Goal: Information Seeking & Learning: Compare options

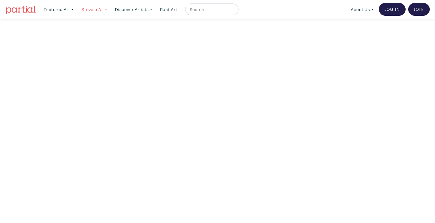
click at [76, 14] on link "Browse All" at bounding box center [58, 9] width 35 height 12
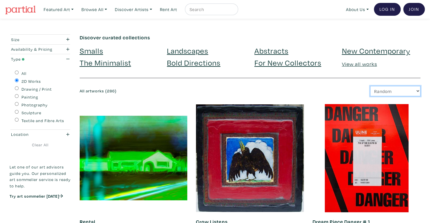
click at [391, 90] on select "Newest Random Price: Low to High Price: High to Low" at bounding box center [395, 91] width 50 height 10
select select "price"
click at [370, 86] on select "Newest Random Price: Low to High Price: High to Low" at bounding box center [395, 91] width 50 height 10
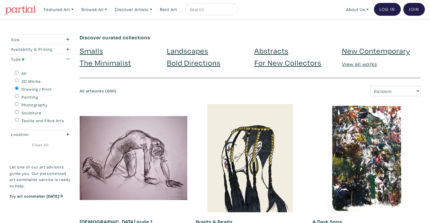
click at [386, 94] on select "Newest Random Price: Low to High Price: High to Low" at bounding box center [395, 91] width 50 height 10
select select "price"
click at [370, 86] on select "Newest Random Price: Low to High Price: High to Low" at bounding box center [395, 91] width 50 height 10
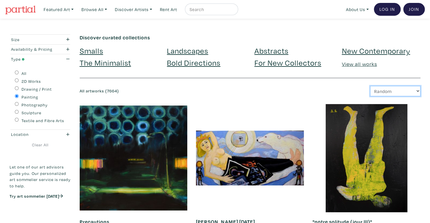
click at [378, 92] on select "Newest Random Price: Low to High Price: High to Low" at bounding box center [395, 91] width 50 height 10
select select "price"
click at [370, 86] on select "Newest Random Price: Low to High Price: High to Low" at bounding box center [395, 91] width 50 height 10
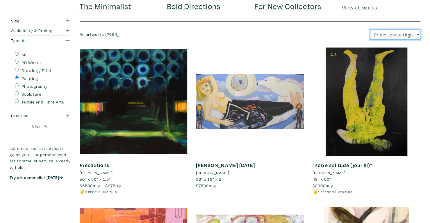
scroll to position [63, 0]
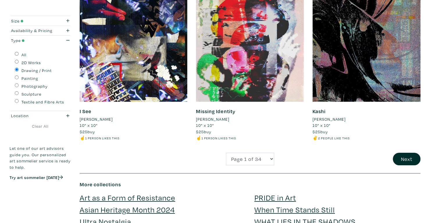
scroll to position [1198, 0]
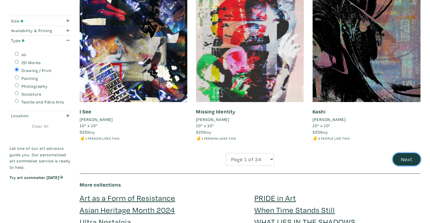
click at [415, 157] on button "Next" at bounding box center [407, 159] width 28 height 13
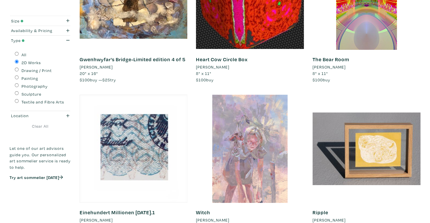
scroll to position [1204, 0]
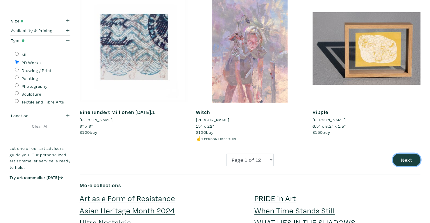
click at [403, 159] on button "Next" at bounding box center [407, 159] width 28 height 13
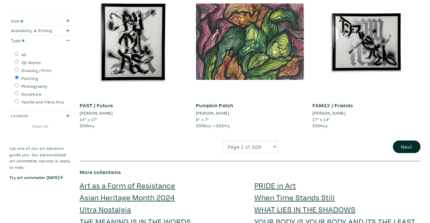
scroll to position [1211, 0]
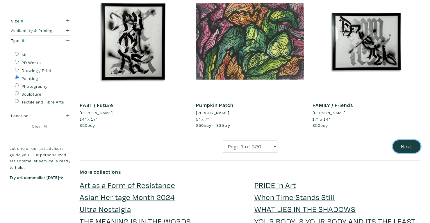
click at [407, 147] on button "Next" at bounding box center [407, 146] width 28 height 13
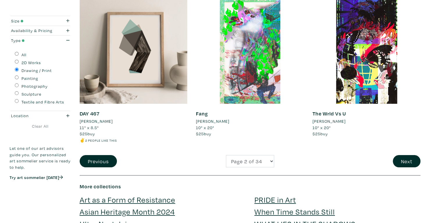
scroll to position [1203, 0]
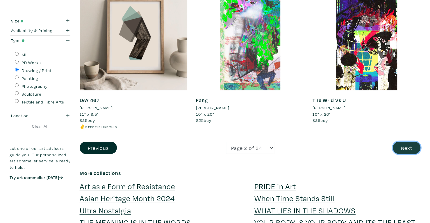
click at [402, 148] on button "Next" at bounding box center [407, 147] width 28 height 13
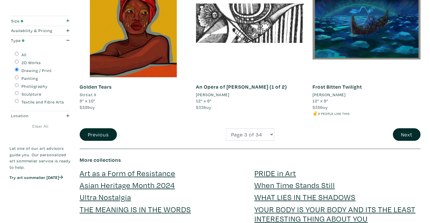
scroll to position [1224, 0]
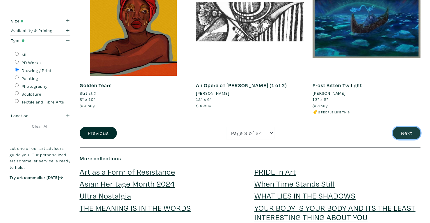
click at [406, 133] on button "Next" at bounding box center [407, 133] width 28 height 13
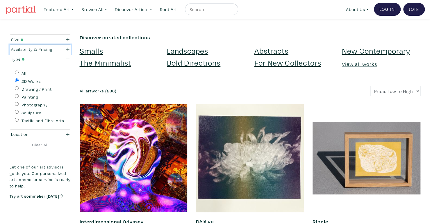
click at [30, 46] on div "Availability & Pricing" at bounding box center [32, 49] width 42 height 6
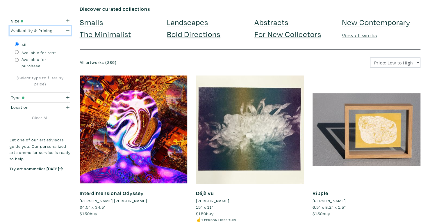
scroll to position [29, 0]
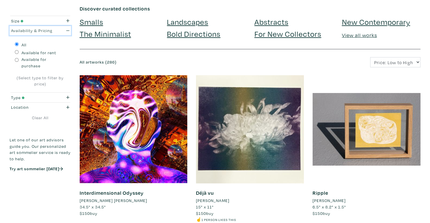
click at [61, 28] on div "button" at bounding box center [65, 30] width 17 height 6
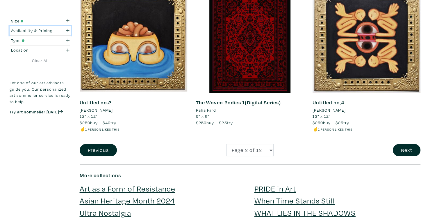
scroll to position [1221, 0]
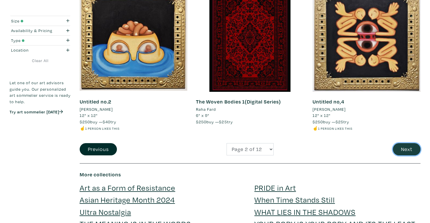
click at [408, 147] on button "Next" at bounding box center [407, 149] width 28 height 13
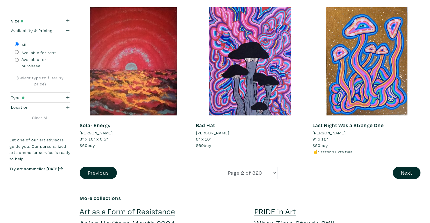
scroll to position [1197, 0]
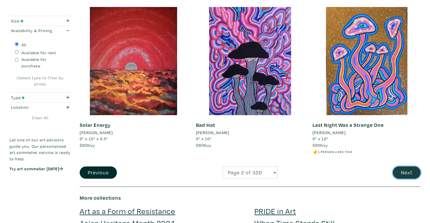
click at [402, 172] on button "Next" at bounding box center [407, 172] width 28 height 13
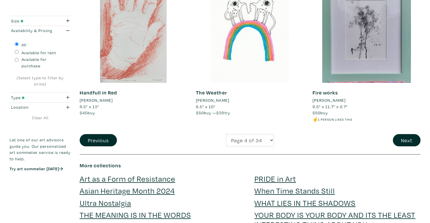
scroll to position [1242, 0]
click at [410, 140] on button "Next" at bounding box center [407, 140] width 28 height 13
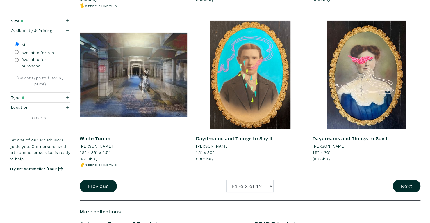
scroll to position [1202, 0]
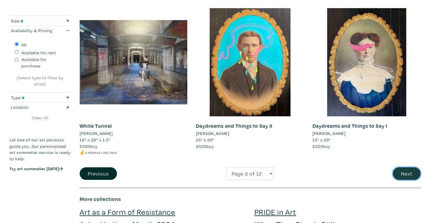
click at [409, 172] on button "Next" at bounding box center [407, 173] width 28 height 13
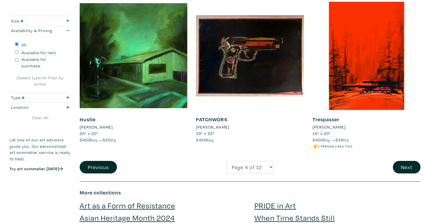
scroll to position [1208, 0]
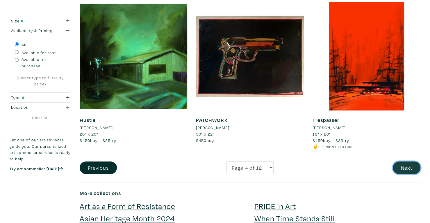
click at [405, 165] on button "Next" at bounding box center [407, 167] width 28 height 13
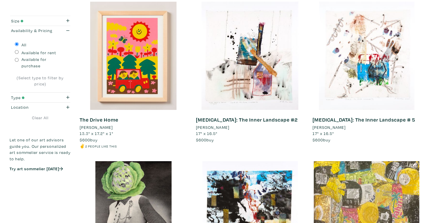
scroll to position [1058, 0]
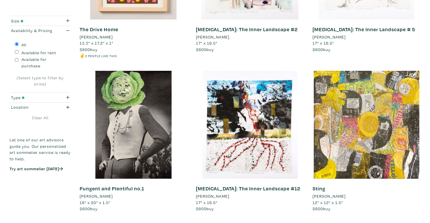
scroll to position [1207, 0]
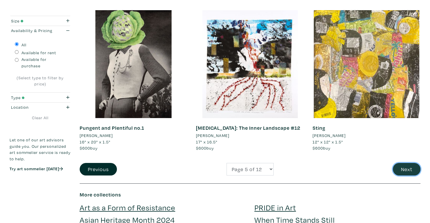
click at [406, 163] on button "Next" at bounding box center [407, 169] width 28 height 13
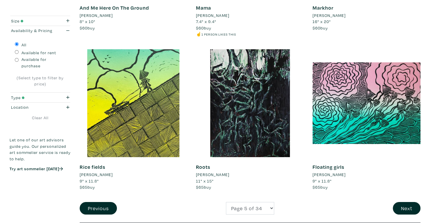
scroll to position [1257, 0]
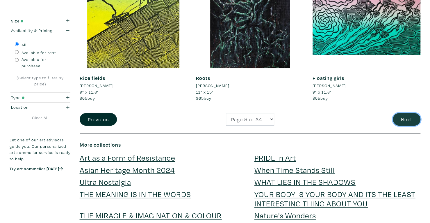
click at [411, 121] on button "Next" at bounding box center [407, 119] width 28 height 13
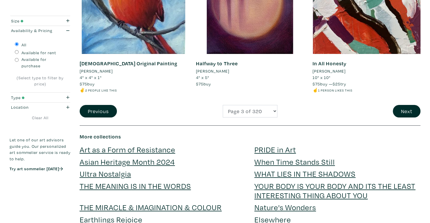
scroll to position [1263, 0]
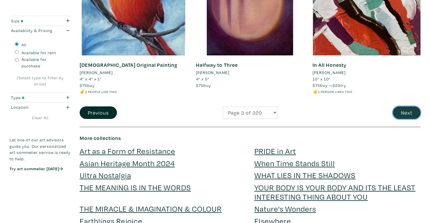
click at [412, 110] on button "Next" at bounding box center [407, 112] width 28 height 13
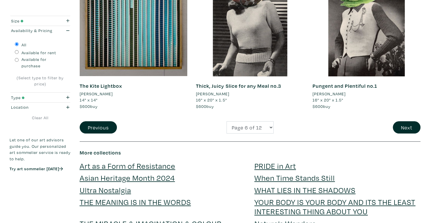
scroll to position [1224, 0]
click at [407, 124] on button "Next" at bounding box center [407, 127] width 28 height 13
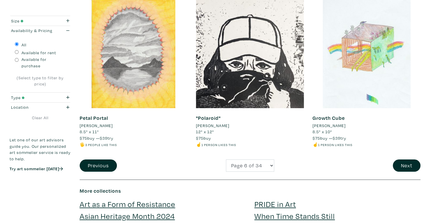
scroll to position [1205, 0]
click at [411, 168] on button "Next" at bounding box center [407, 165] width 28 height 13
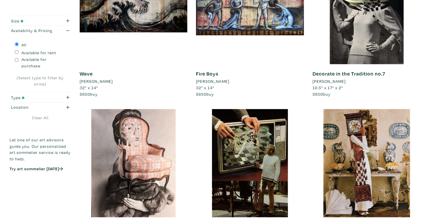
scroll to position [148, 0]
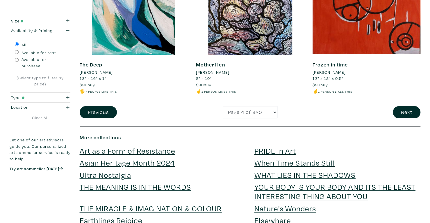
scroll to position [1258, 0]
click at [401, 111] on button "Next" at bounding box center [407, 112] width 28 height 13
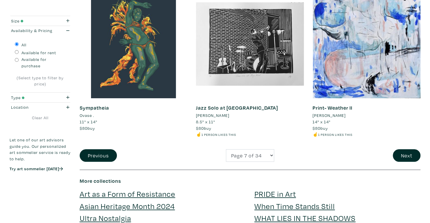
scroll to position [1221, 0]
click at [398, 157] on button "Next" at bounding box center [407, 155] width 28 height 13
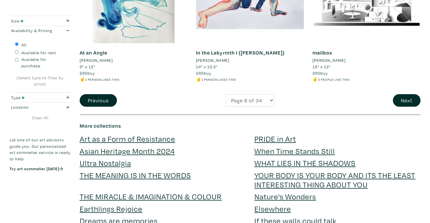
scroll to position [1276, 0]
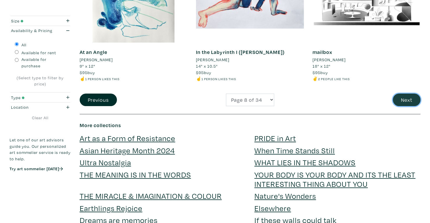
click at [404, 104] on button "Next" at bounding box center [407, 99] width 28 height 13
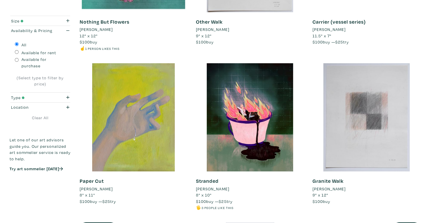
scroll to position [1217, 0]
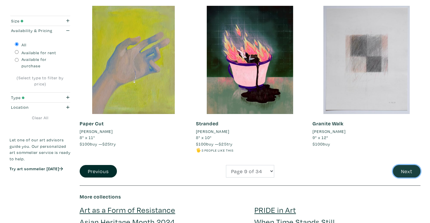
click at [403, 168] on button "Next" at bounding box center [407, 171] width 28 height 13
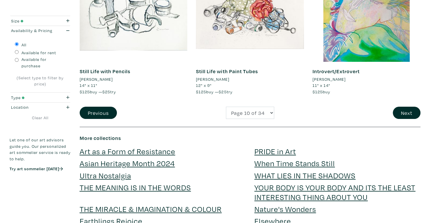
scroll to position [1278, 0]
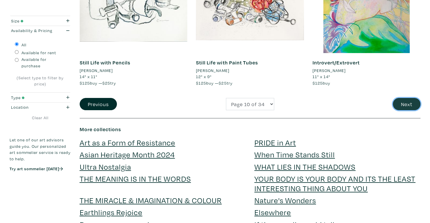
click at [397, 100] on button "Next" at bounding box center [407, 104] width 28 height 13
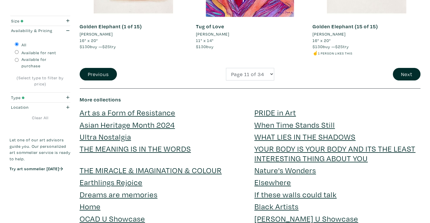
scroll to position [1289, 0]
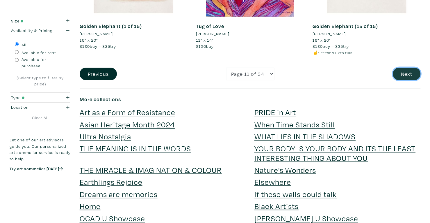
click at [407, 68] on button "Next" at bounding box center [407, 74] width 28 height 13
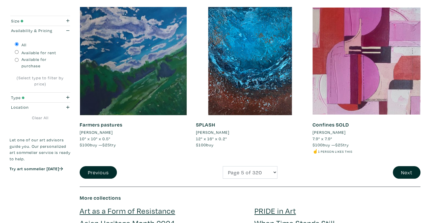
scroll to position [1194, 0]
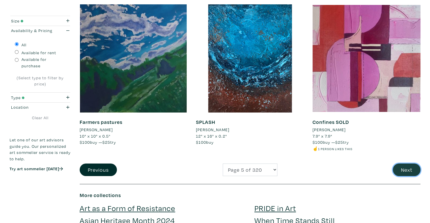
click at [404, 166] on button "Next" at bounding box center [407, 169] width 28 height 13
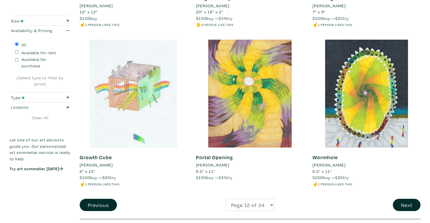
scroll to position [1178, 0]
click at [410, 203] on button "Next" at bounding box center [407, 204] width 28 height 13
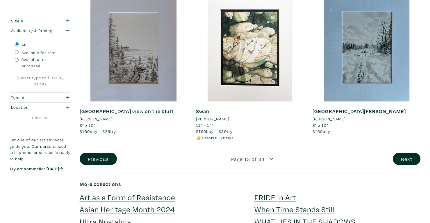
scroll to position [1227, 0]
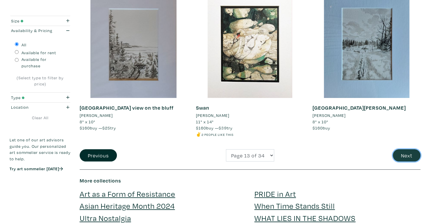
click at [407, 155] on button "Next" at bounding box center [407, 155] width 28 height 13
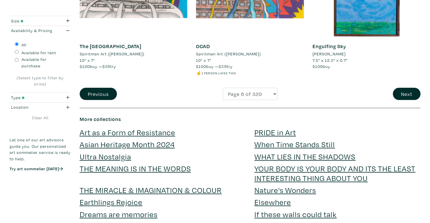
scroll to position [1263, 0]
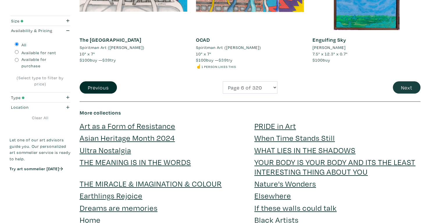
drag, startPoint x: 405, startPoint y: 82, endPoint x: 414, endPoint y: 81, distance: 8.5
drag, startPoint x: 414, startPoint y: 81, endPoint x: 415, endPoint y: 84, distance: 3.3
click at [415, 84] on button "Next" at bounding box center [407, 87] width 28 height 13
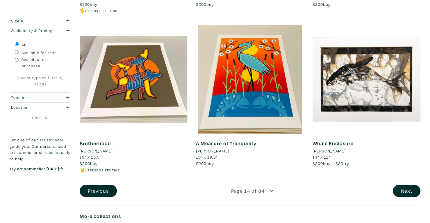
scroll to position [1179, 0]
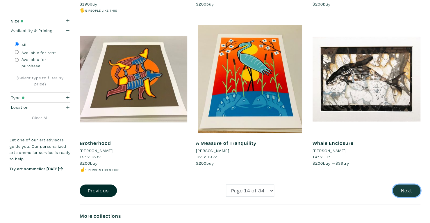
click at [416, 185] on button "Next" at bounding box center [407, 190] width 28 height 13
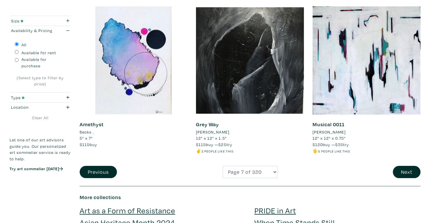
scroll to position [1213, 0]
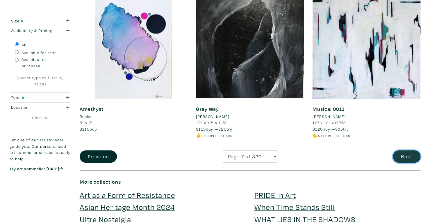
click at [405, 150] on button "Next" at bounding box center [407, 156] width 28 height 13
click at [406, 152] on button "Next" at bounding box center [407, 156] width 28 height 13
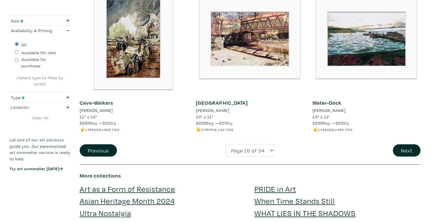
scroll to position [1232, 0]
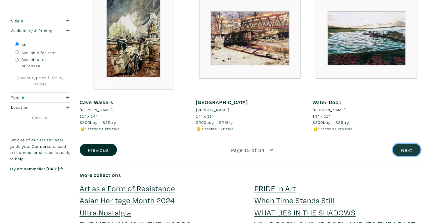
click at [402, 150] on button "Next" at bounding box center [407, 149] width 28 height 13
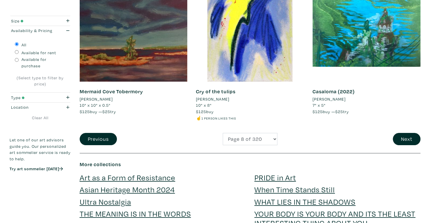
scroll to position [1231, 0]
click at [409, 138] on button "Next" at bounding box center [407, 138] width 28 height 13
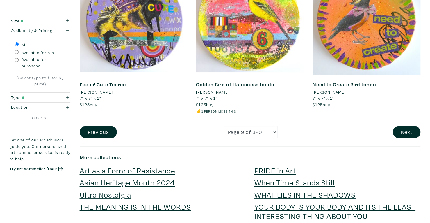
scroll to position [1237, 0]
click at [406, 134] on button "Next" at bounding box center [407, 132] width 28 height 13
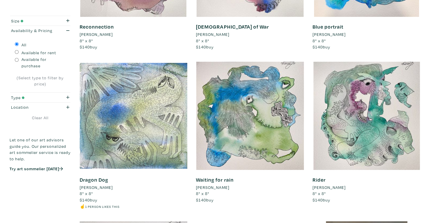
scroll to position [968, 0]
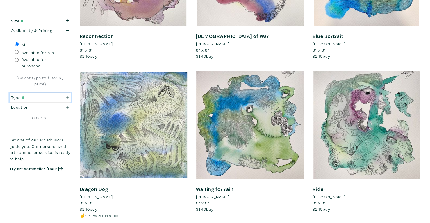
click at [43, 99] on div "Type" at bounding box center [32, 97] width 42 height 6
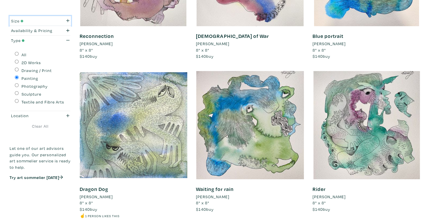
click at [53, 22] on div "Size" at bounding box center [32, 21] width 51 height 6
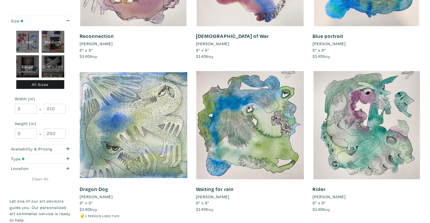
click at [55, 42] on div "Medium" at bounding box center [53, 42] width 23 height 22
type input "16"
type input "28"
type input "16"
type input "28"
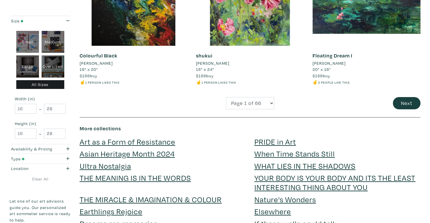
scroll to position [1301, 0]
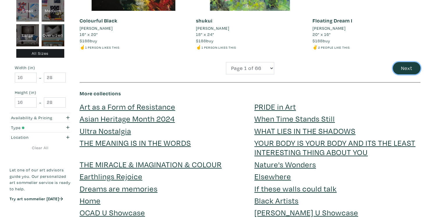
click at [406, 70] on button "Next" at bounding box center [407, 68] width 28 height 13
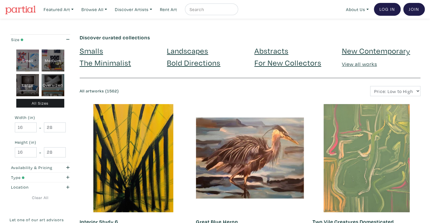
scroll to position [43, 0]
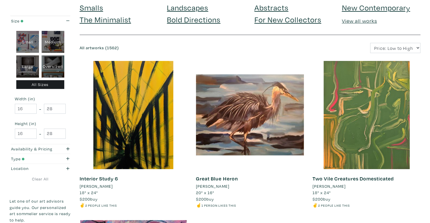
drag, startPoint x: 35, startPoint y: 67, endPoint x: 21, endPoint y: 69, distance: 13.8
click at [21, 69] on div "Large" at bounding box center [27, 66] width 23 height 22
type input "28"
type input "48"
type input "28"
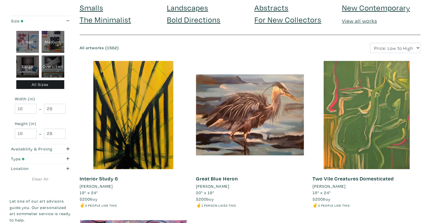
type input "48"
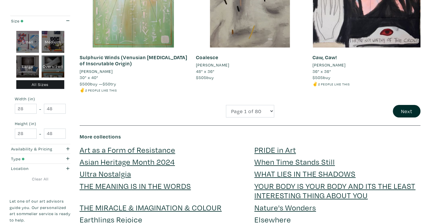
scroll to position [1271, 0]
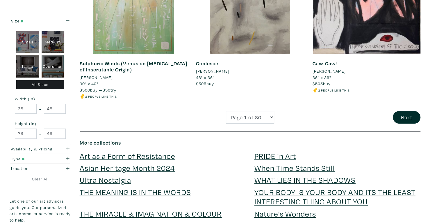
click at [54, 43] on div "Medium" at bounding box center [53, 42] width 23 height 22
type input "16"
type input "28"
type input "16"
type input "28"
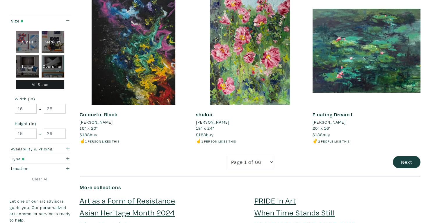
scroll to position [1207, 0]
click at [403, 155] on div "Floating Dream I [PERSON_NAME] 20" x 16" $188 buy ✌️ 2 people like this #water …" at bounding box center [366, 76] width 117 height 159
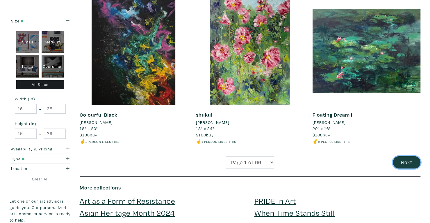
click at [405, 159] on button "Next" at bounding box center [407, 162] width 28 height 13
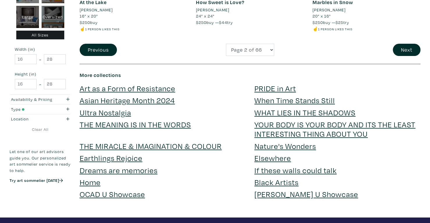
scroll to position [1211, 0]
